Goal: Information Seeking & Learning: Learn about a topic

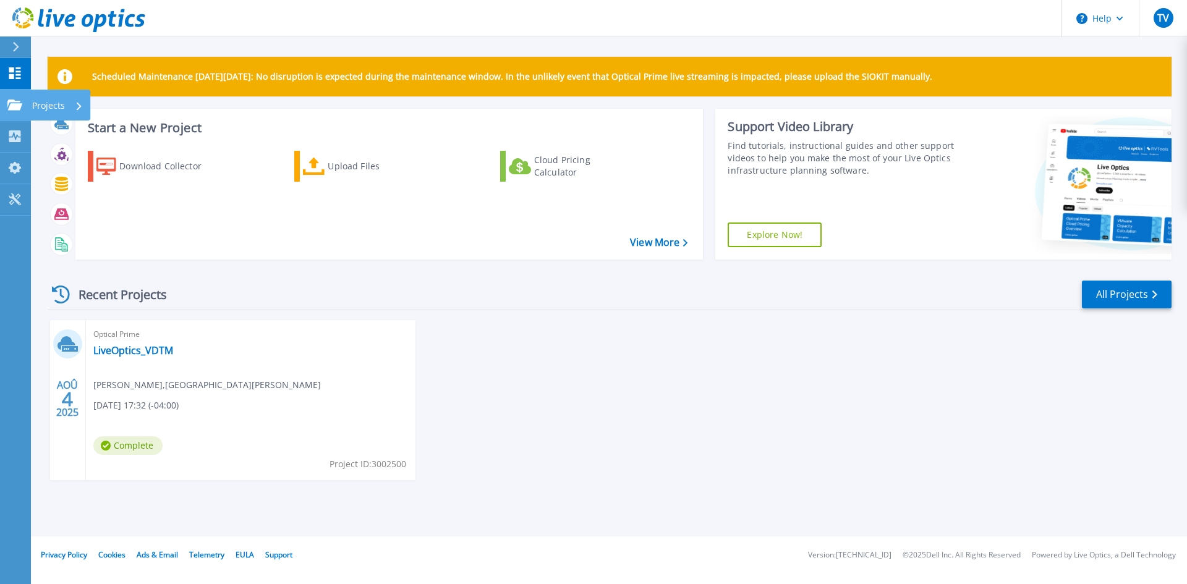
click at [14, 101] on icon at bounding box center [14, 105] width 15 height 11
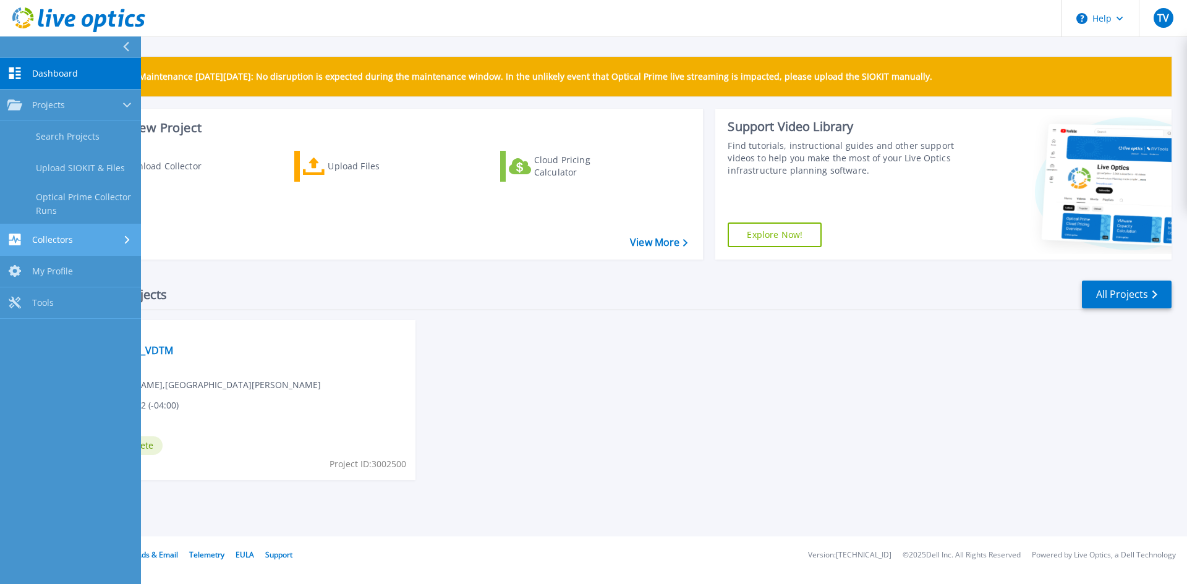
click at [63, 245] on div "Collectors" at bounding box center [40, 240] width 66 height 12
click at [37, 79] on link "Dashboard Dashboard" at bounding box center [70, 74] width 141 height 32
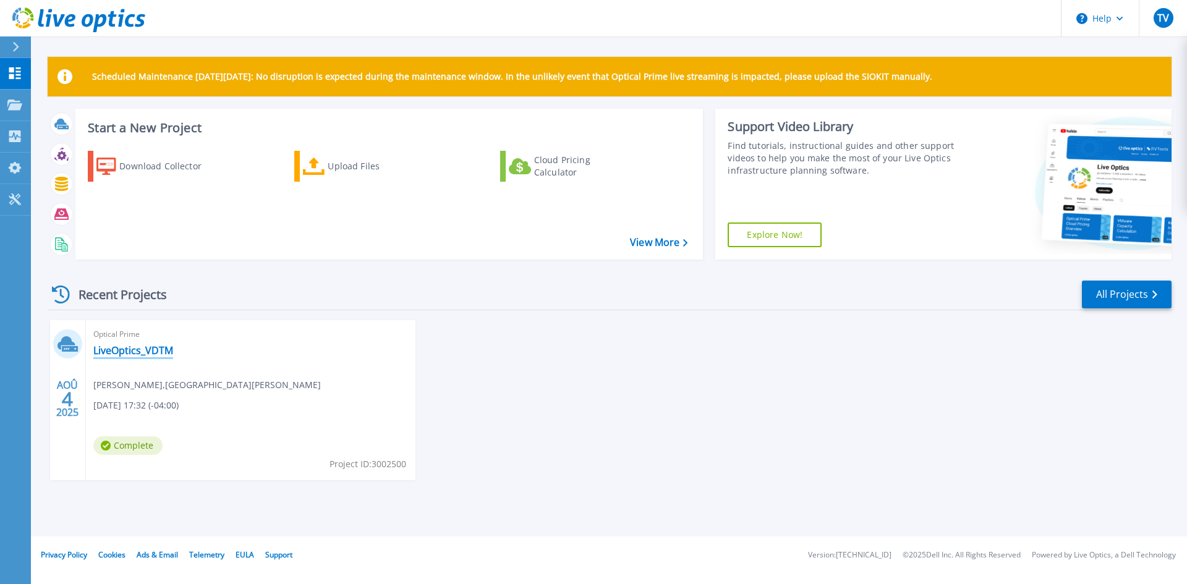
click at [145, 347] on link "LiveOptics_VDTM" at bounding box center [133, 350] width 80 height 12
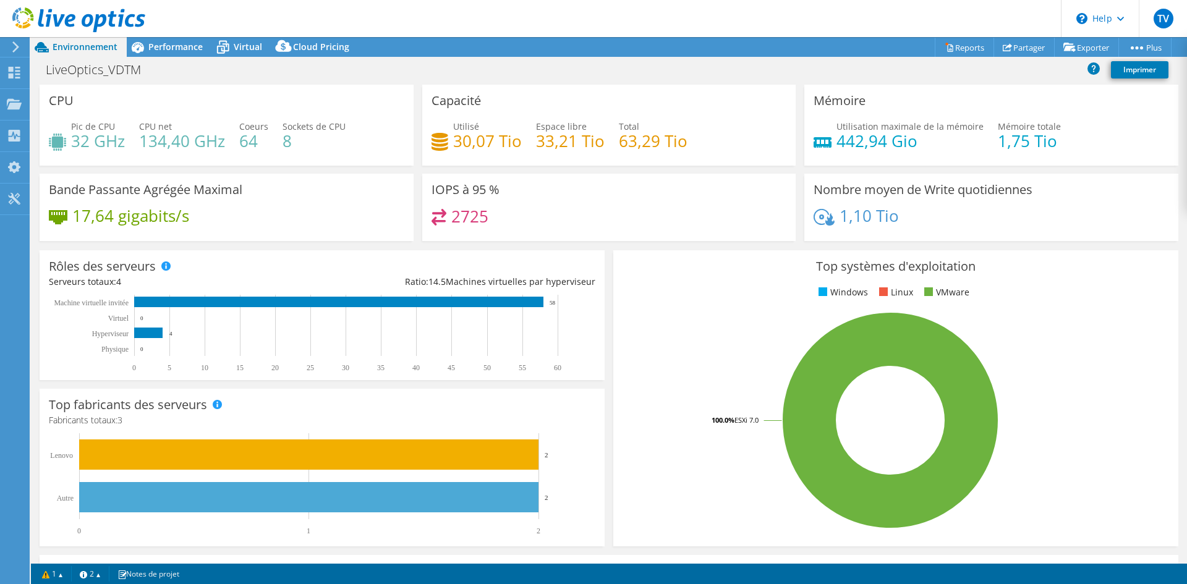
select select "USD"
click at [169, 44] on span "Performance" at bounding box center [175, 47] width 54 height 12
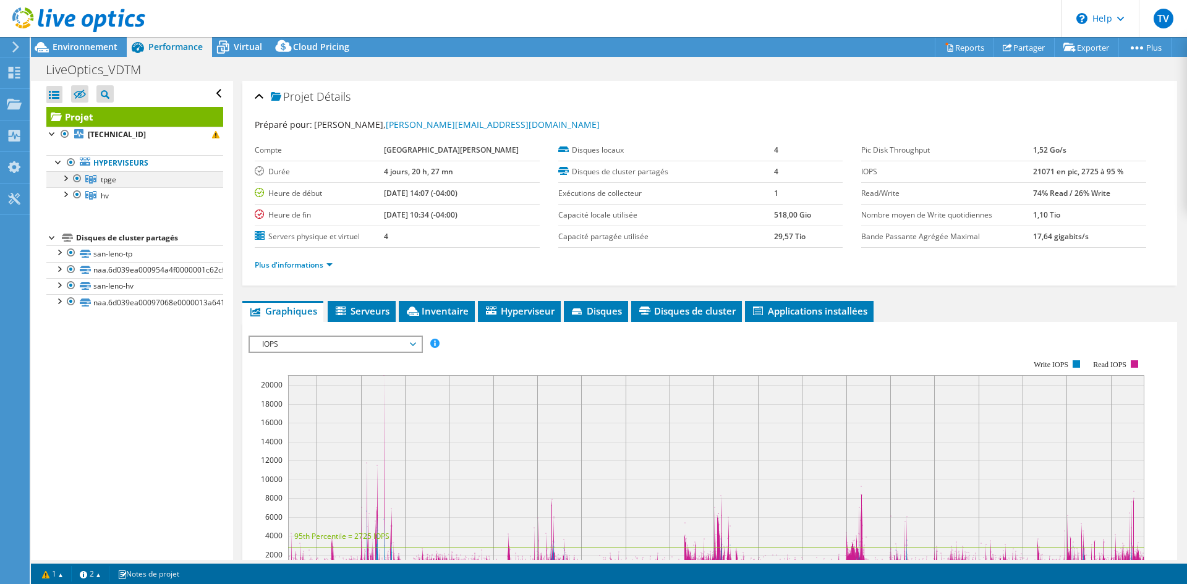
click at [63, 177] on div at bounding box center [65, 177] width 12 height 12
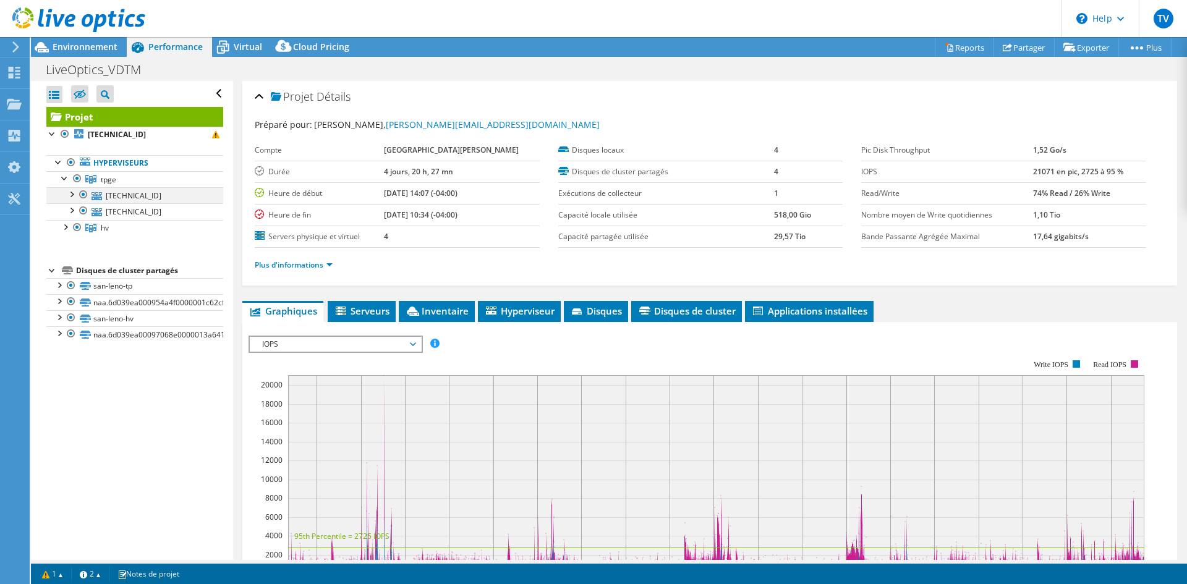
click at [73, 195] on div at bounding box center [71, 193] width 12 height 12
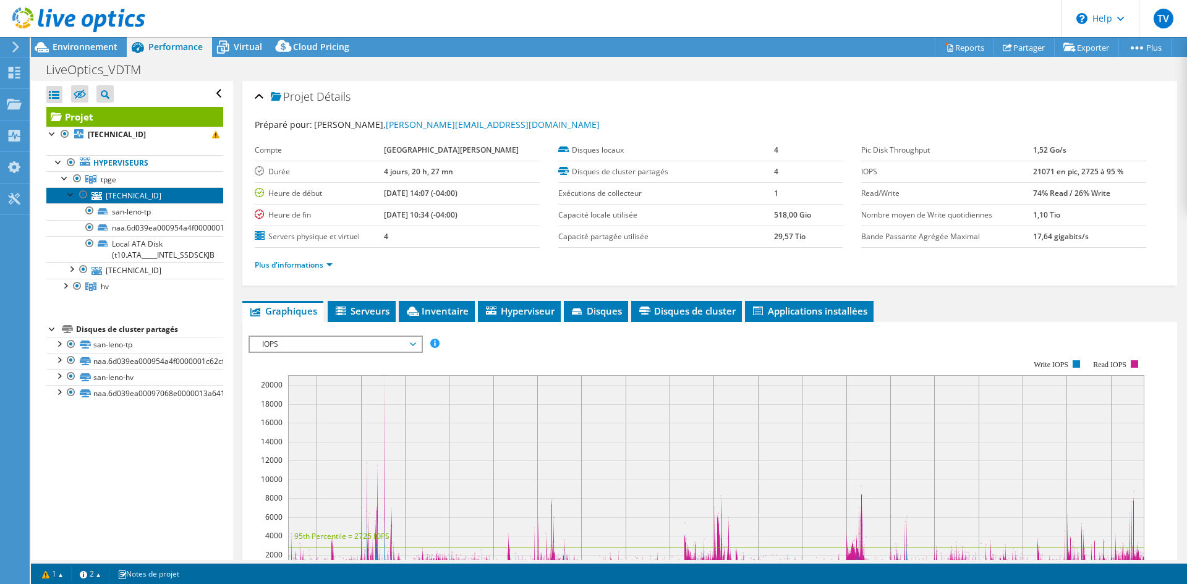
click at [118, 193] on link "[TECHNICAL_ID]" at bounding box center [134, 195] width 177 height 16
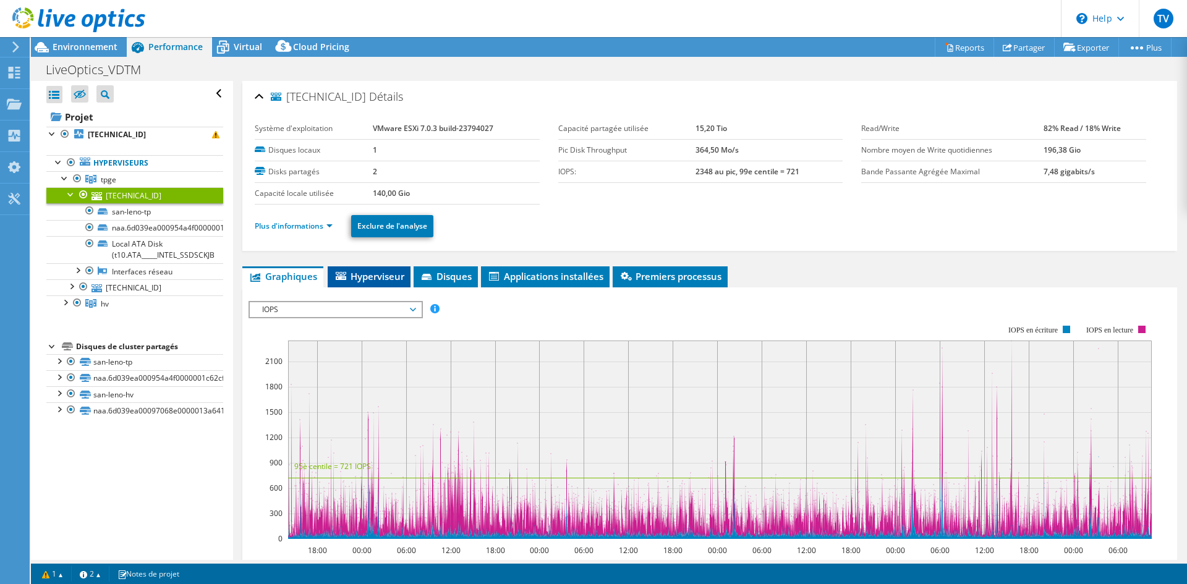
click at [362, 268] on li "Hyperviseur" at bounding box center [369, 276] width 83 height 21
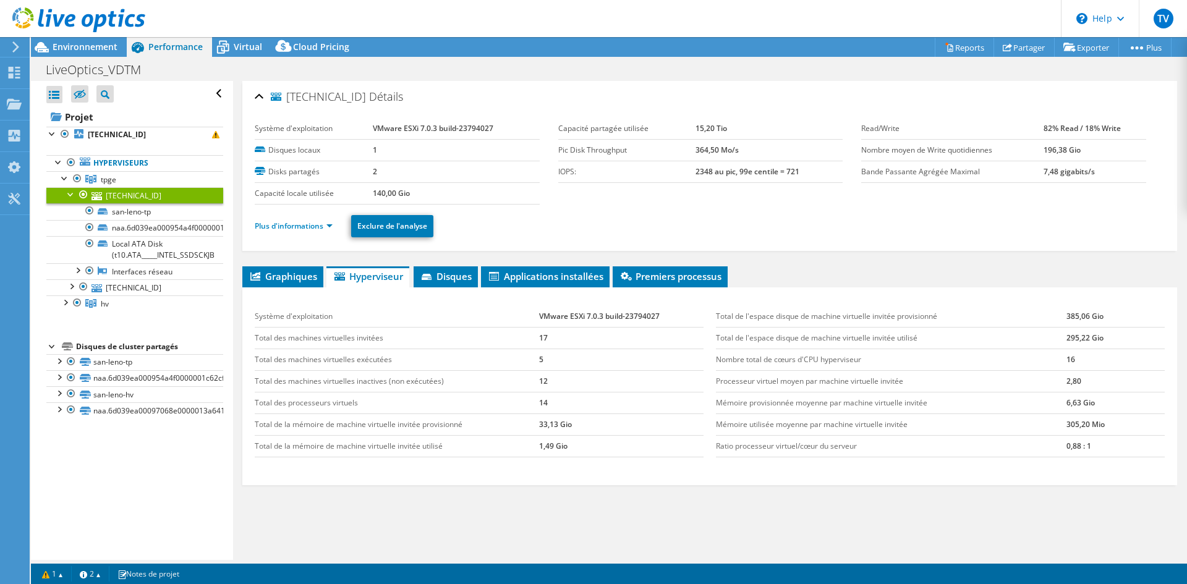
click at [646, 260] on div "[TECHNICAL_ID] Détails Système d'exploitation VMware ESXi 7.0.3 build-23794027 …" at bounding box center [709, 339] width 953 height 516
click at [660, 279] on span "Premiers processus" at bounding box center [670, 276] width 103 height 12
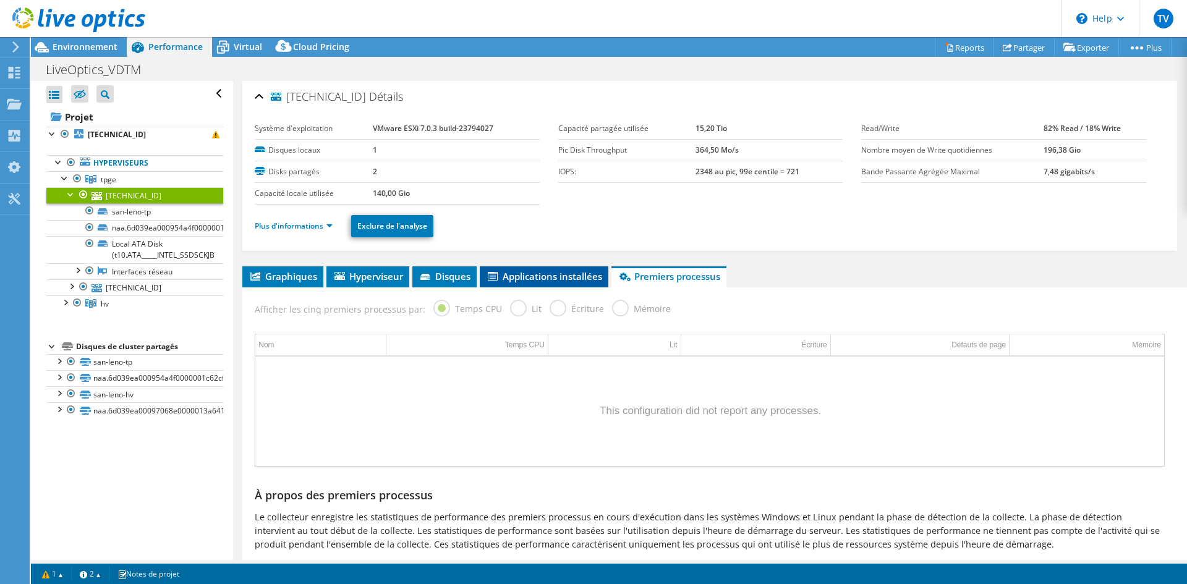
click at [515, 268] on li "Applications installées" at bounding box center [544, 276] width 129 height 21
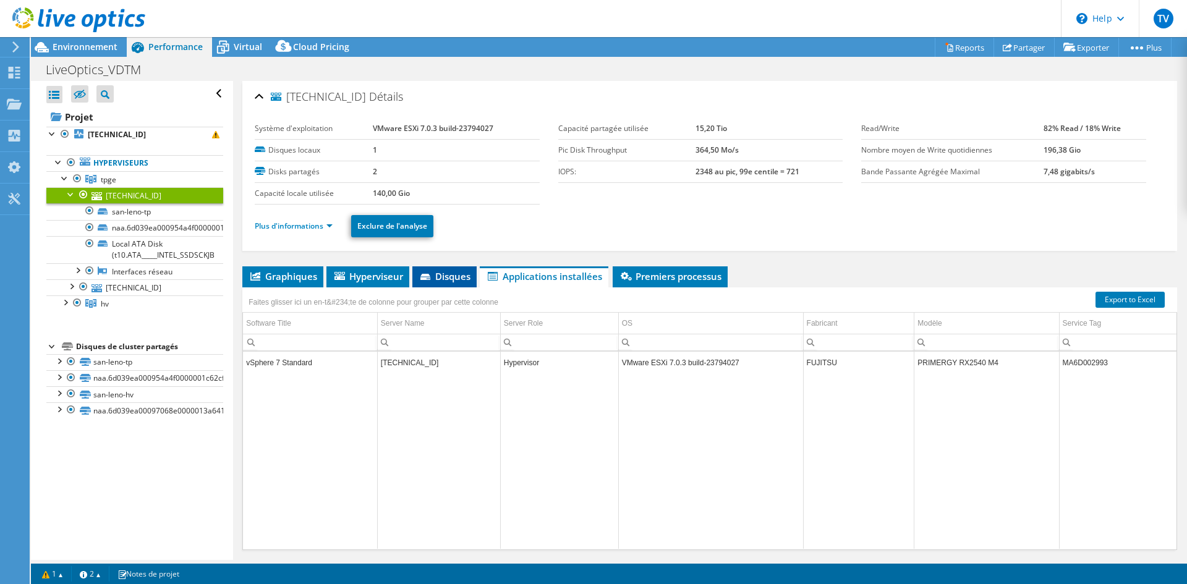
click at [428, 275] on icon at bounding box center [425, 277] width 10 height 6
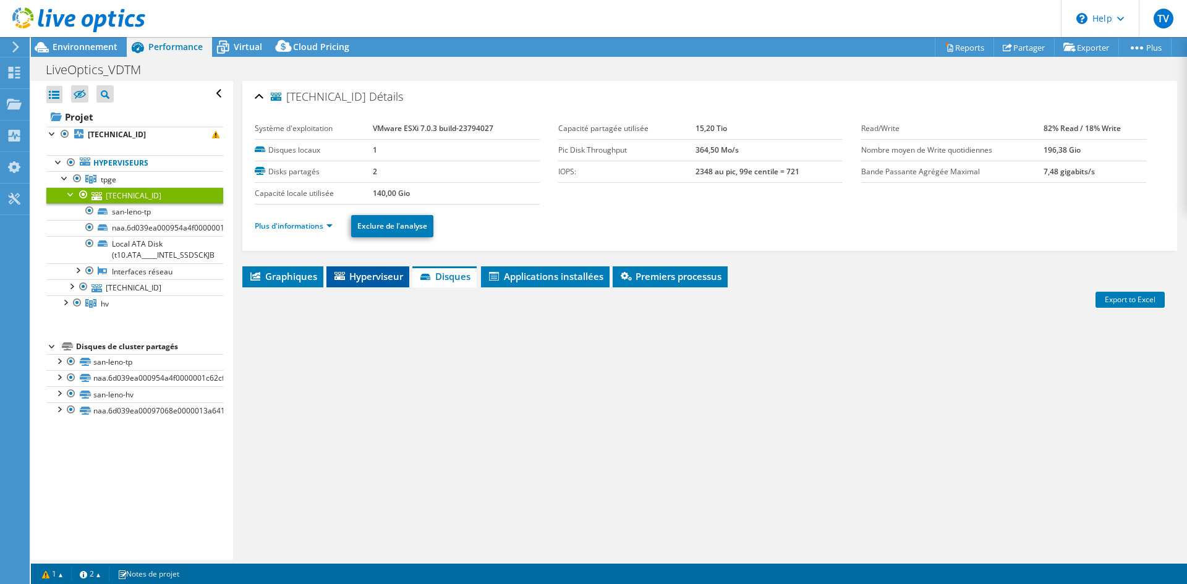
click at [363, 273] on span "Hyperviseur" at bounding box center [368, 276] width 70 height 12
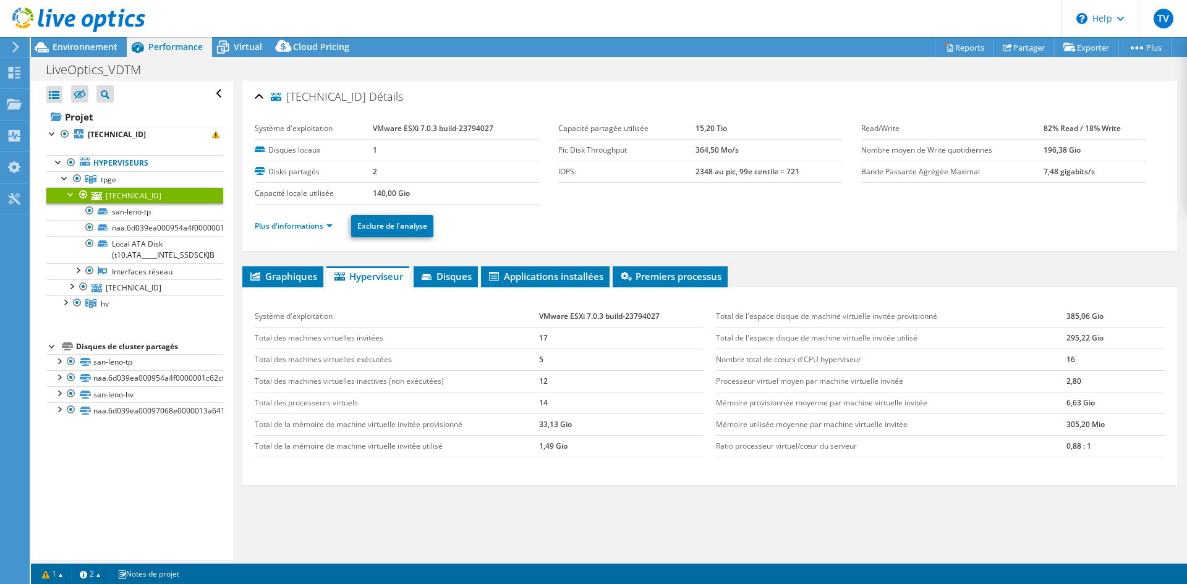
click at [129, 195] on link "[TECHNICAL_ID]" at bounding box center [134, 195] width 177 height 16
click at [323, 226] on link "Plus d'informations" at bounding box center [294, 226] width 78 height 11
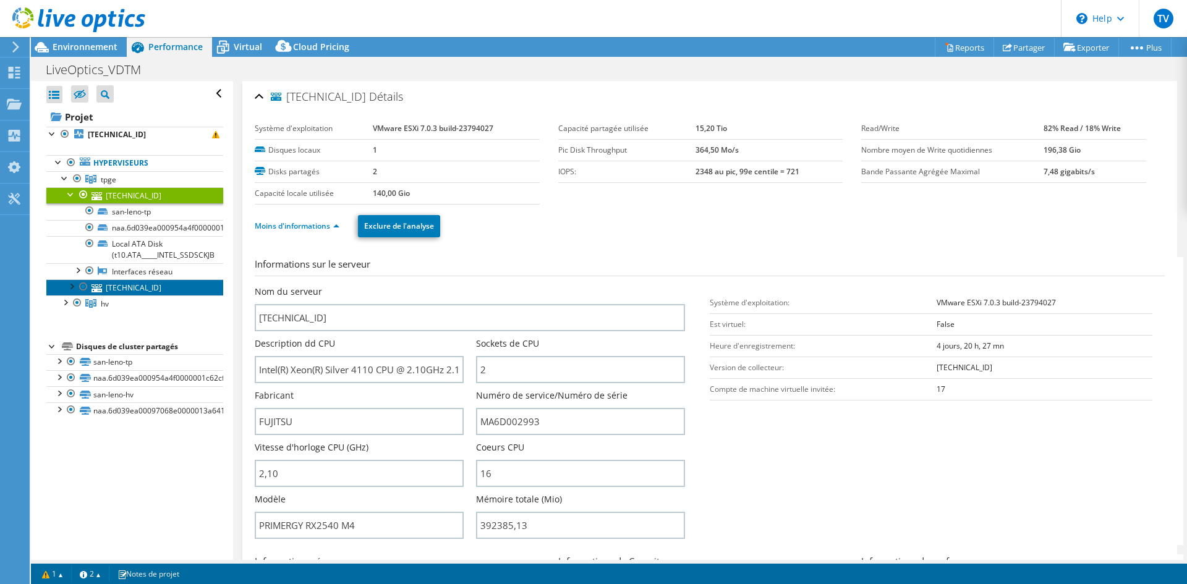
click at [128, 287] on link "[TECHNICAL_ID]" at bounding box center [134, 287] width 177 height 16
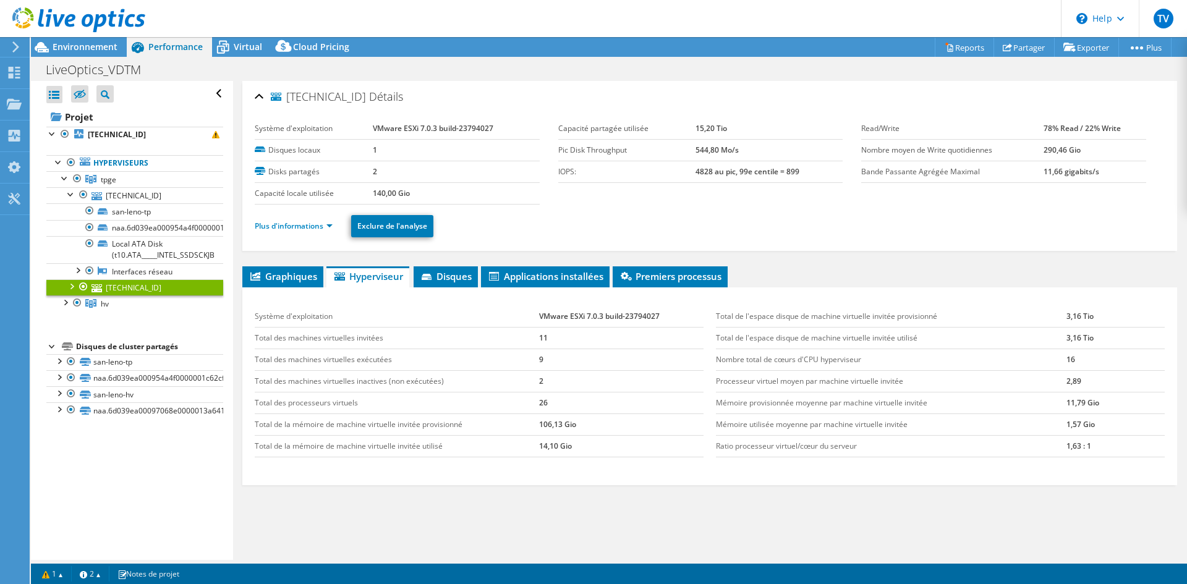
click at [292, 219] on li "Plus d'informations" at bounding box center [297, 226] width 85 height 14
click at [296, 226] on link "Plus d'informations" at bounding box center [294, 226] width 78 height 11
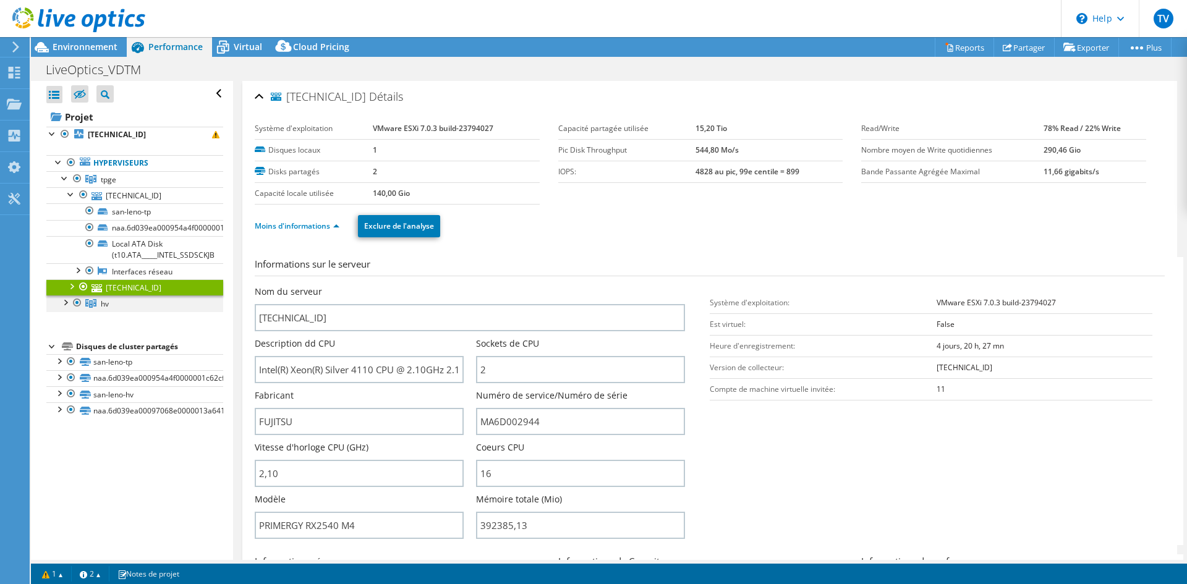
click at [66, 302] on div at bounding box center [65, 301] width 12 height 12
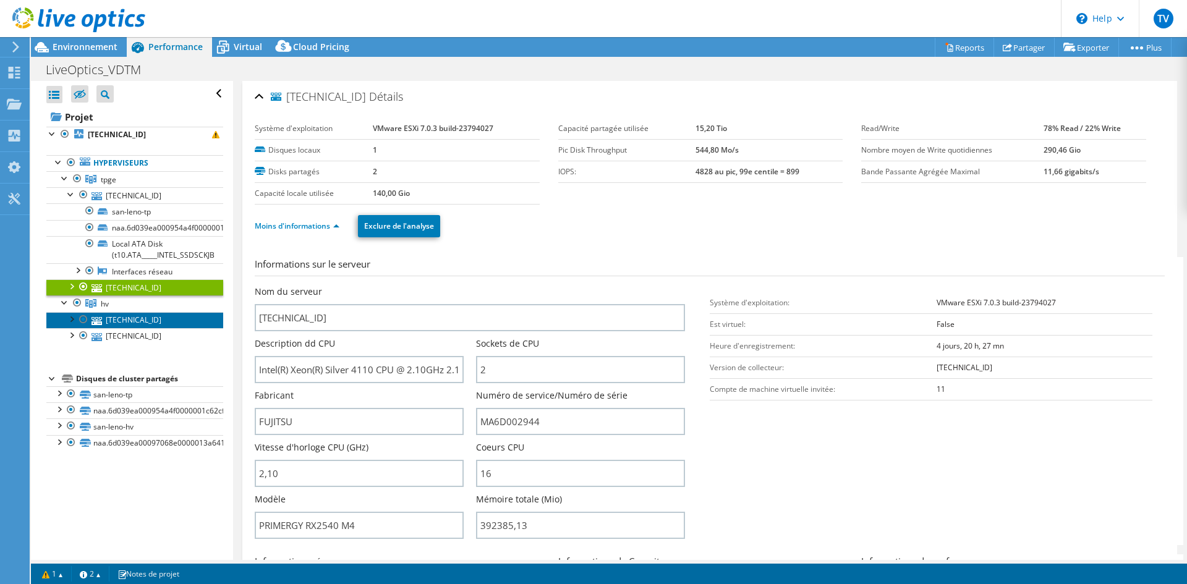
click at [126, 315] on link "[TECHNICAL_ID]" at bounding box center [134, 320] width 177 height 16
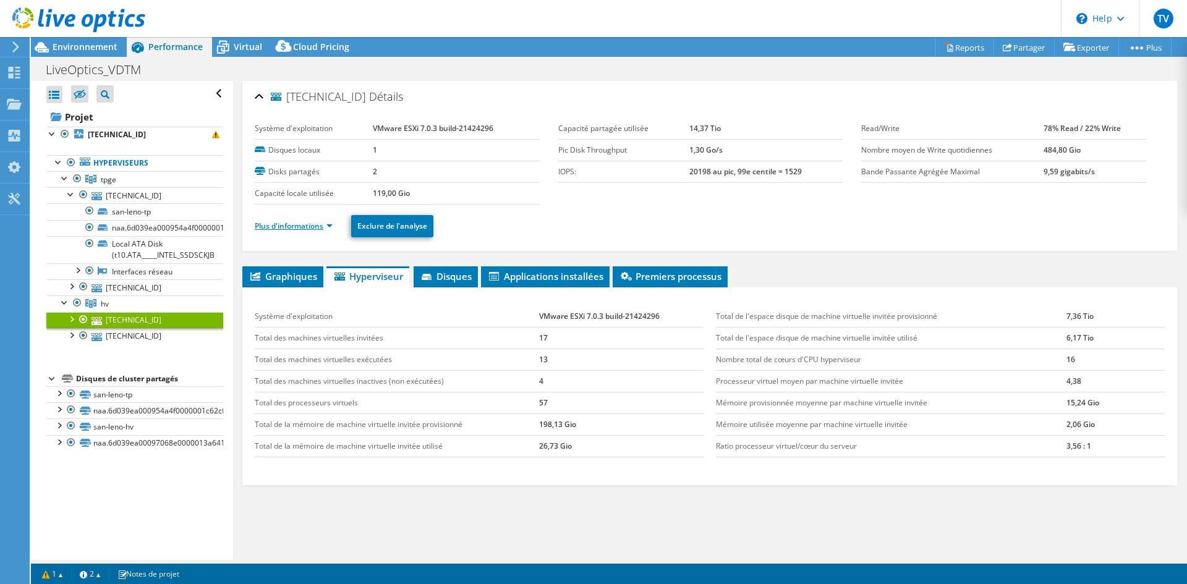
click at [277, 225] on link "Plus d'informations" at bounding box center [294, 226] width 78 height 11
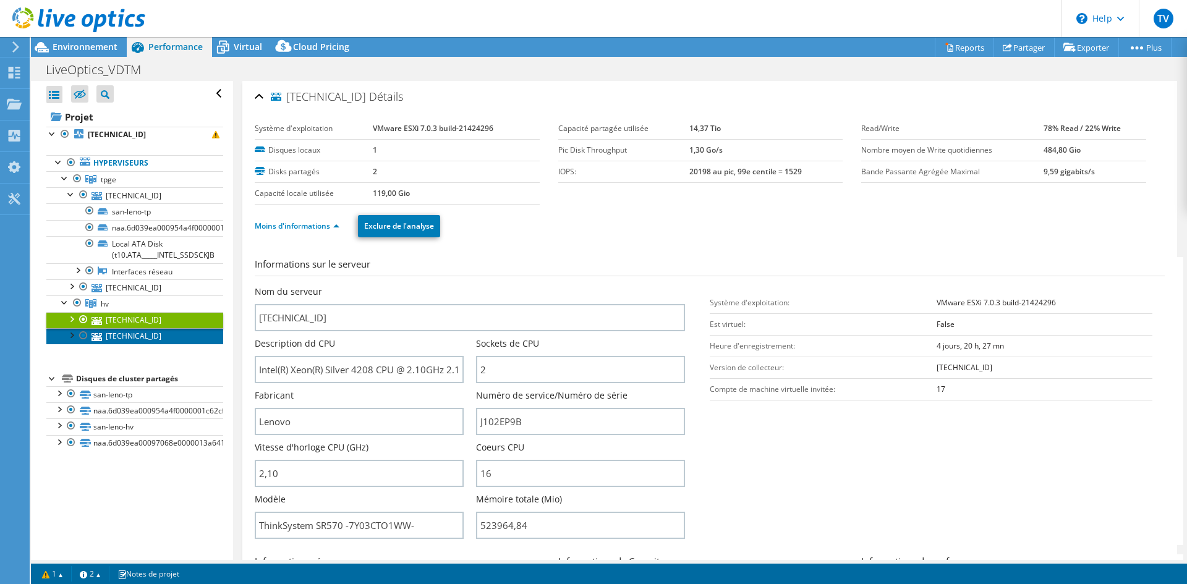
click at [139, 333] on link "[TECHNICAL_ID]" at bounding box center [134, 336] width 177 height 16
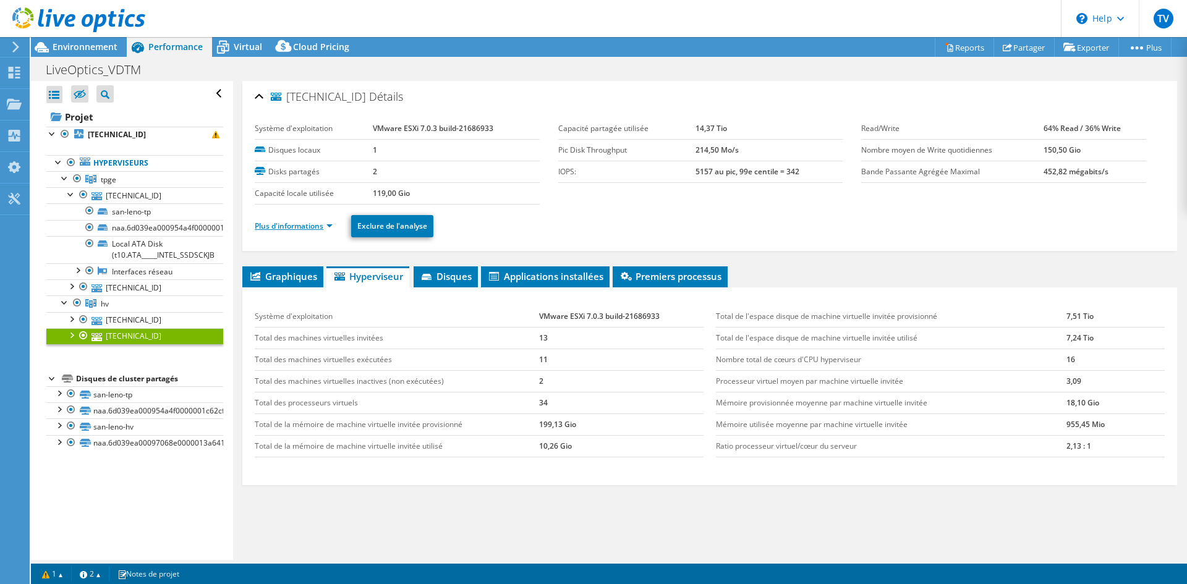
click at [282, 225] on link "Plus d'informations" at bounding box center [294, 226] width 78 height 11
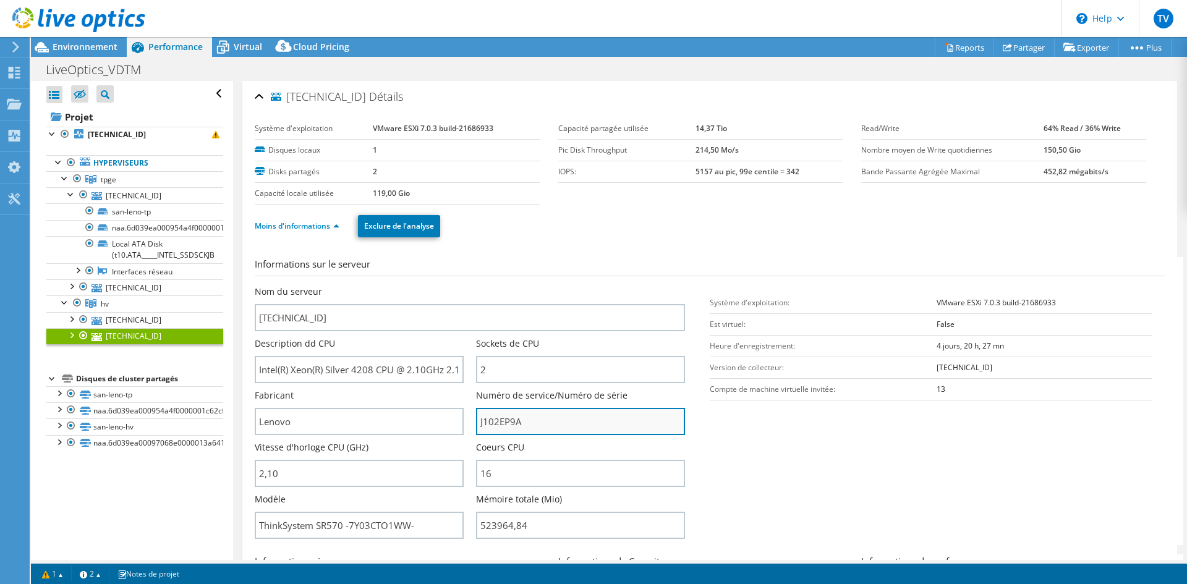
click at [498, 417] on input "J102EP9A" at bounding box center [580, 421] width 209 height 27
